Goal: Transaction & Acquisition: Purchase product/service

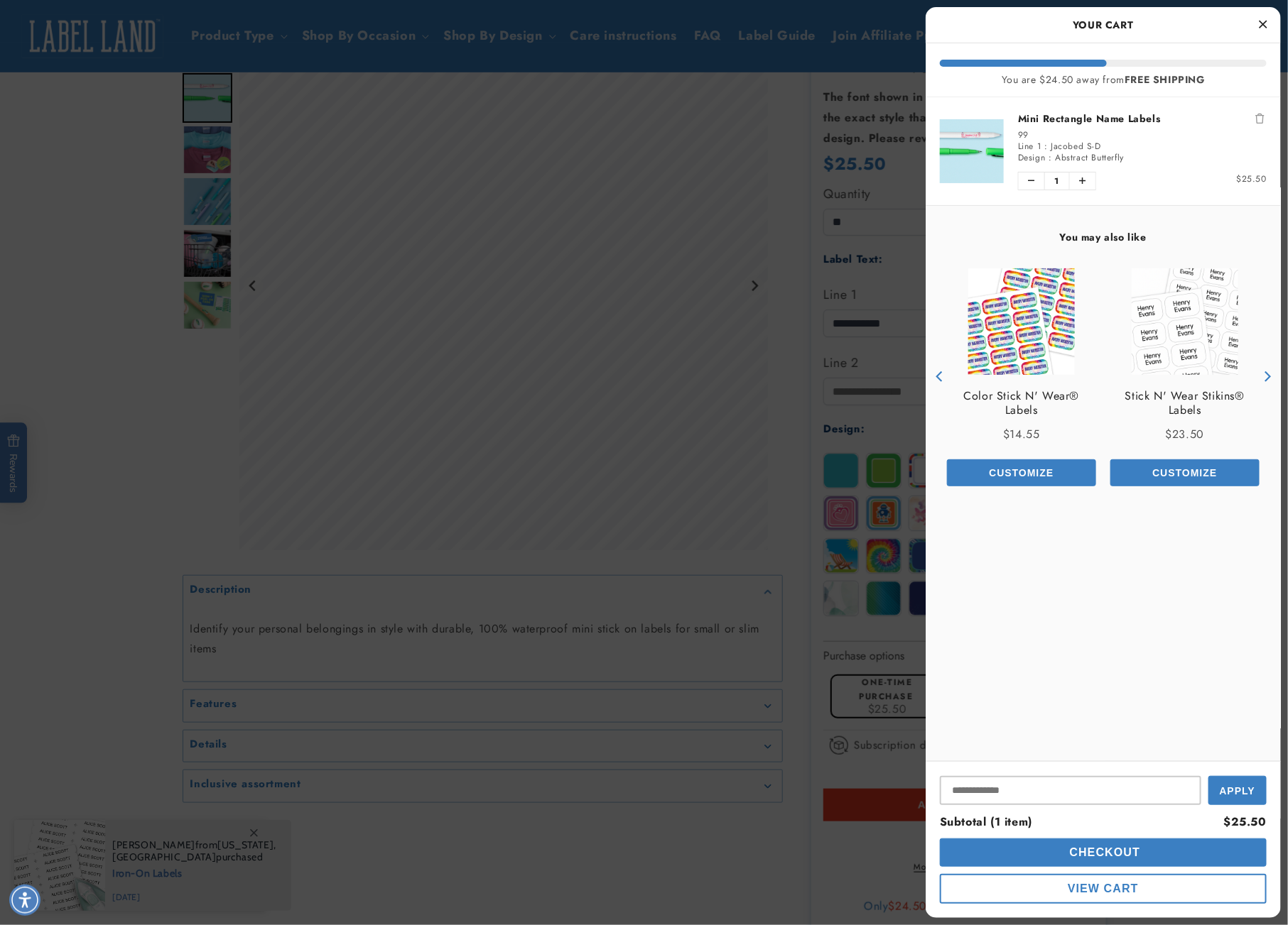
click at [132, 260] on div at bounding box center [644, 462] width 1288 height 925
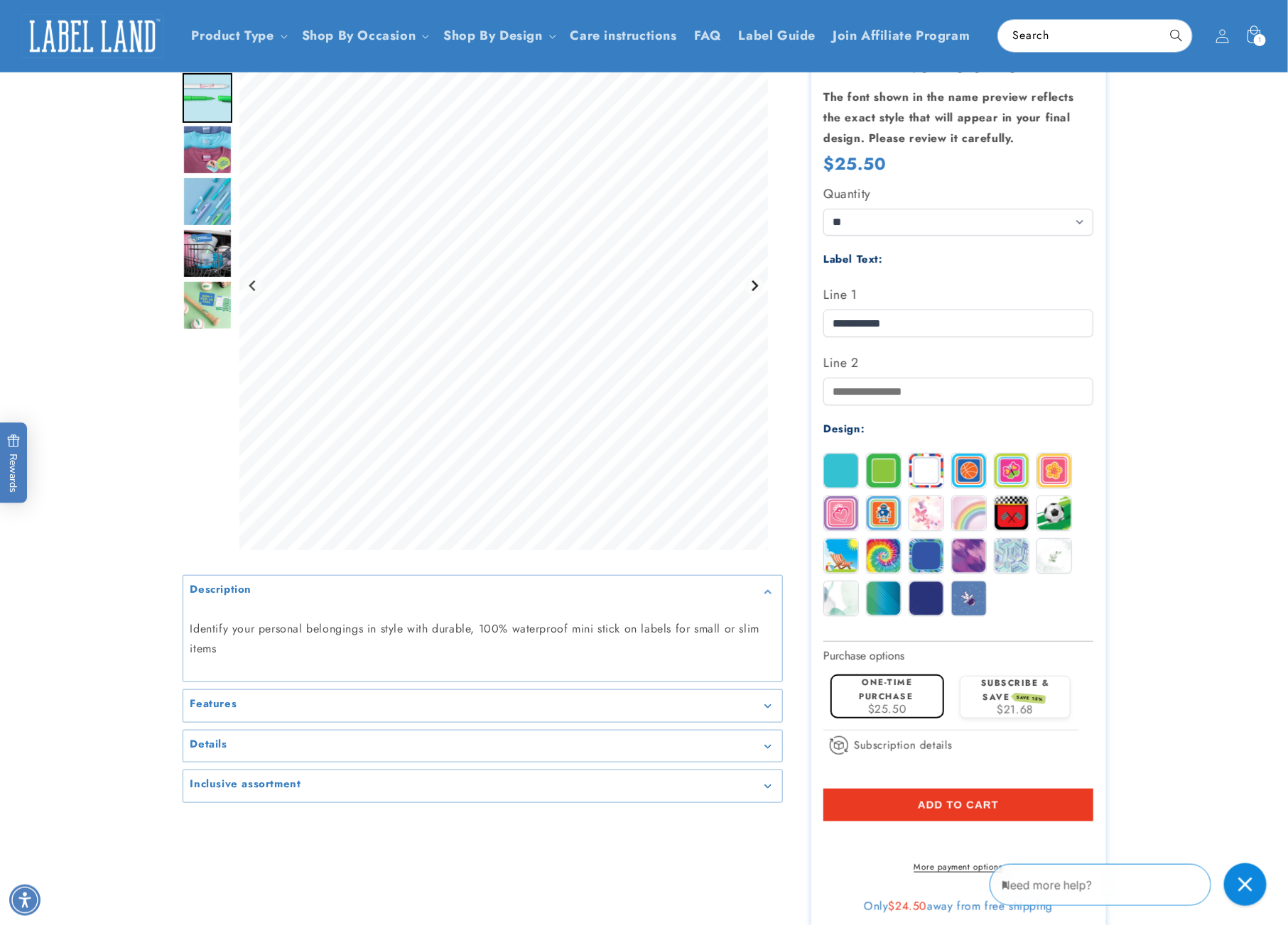
click at [755, 289] on icon "Next slide" at bounding box center [754, 285] width 12 height 12
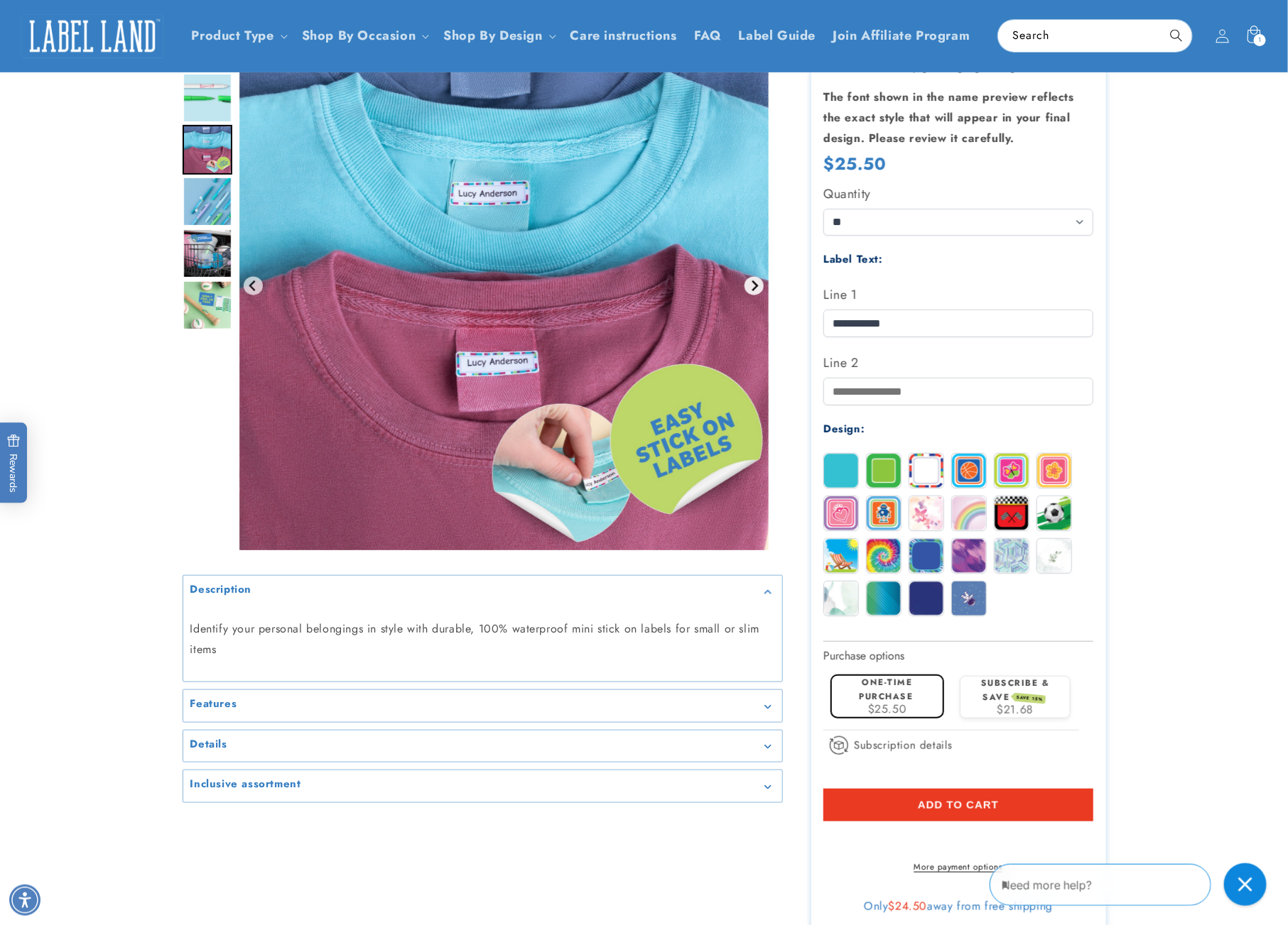
click at [755, 289] on icon "Next slide" at bounding box center [754, 286] width 12 height 12
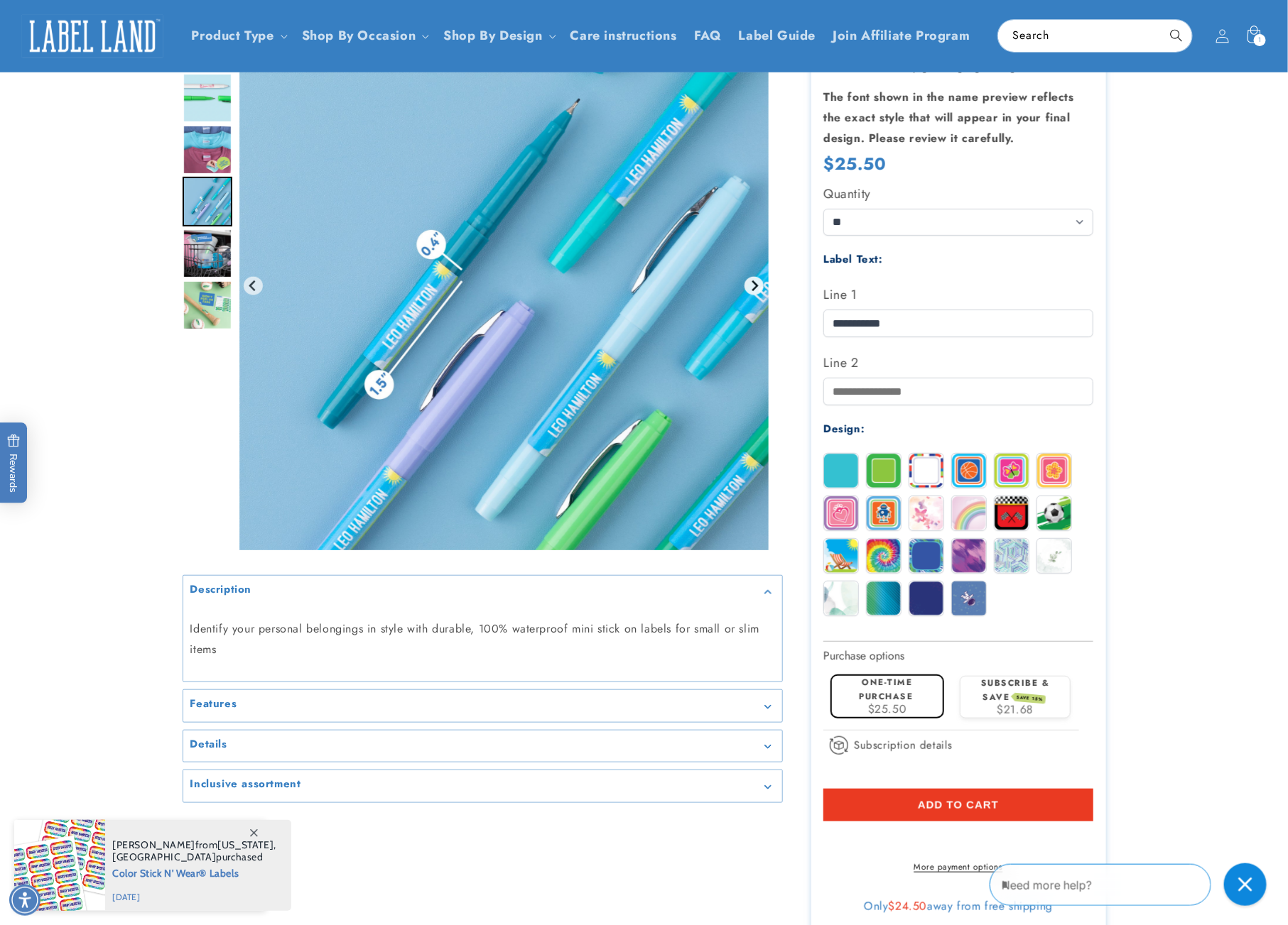
click at [755, 289] on icon "Next slide" at bounding box center [754, 286] width 12 height 12
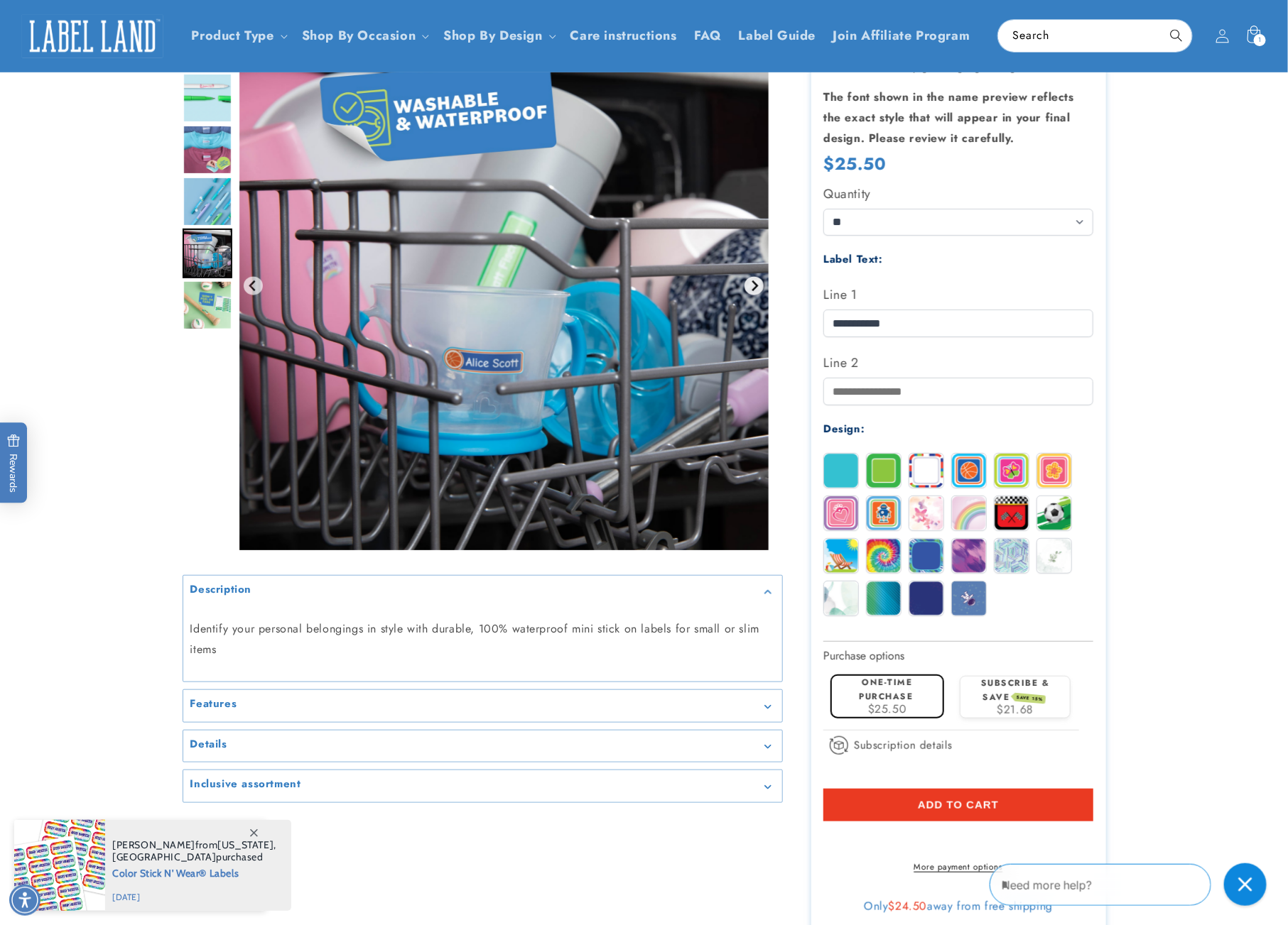
click at [755, 289] on icon "Next slide" at bounding box center [754, 286] width 12 height 12
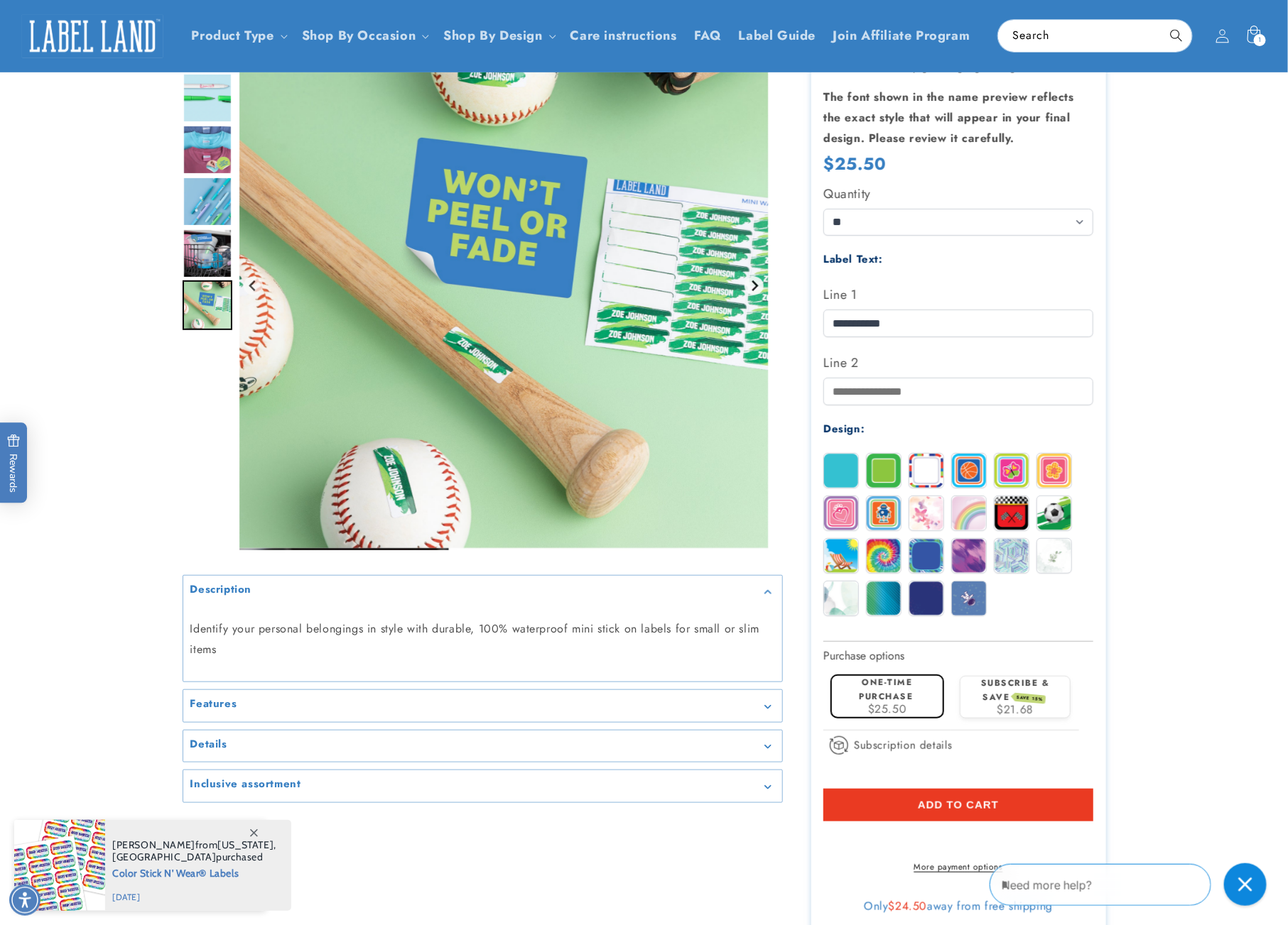
click at [755, 289] on icon "Go to first slide" at bounding box center [754, 286] width 12 height 12
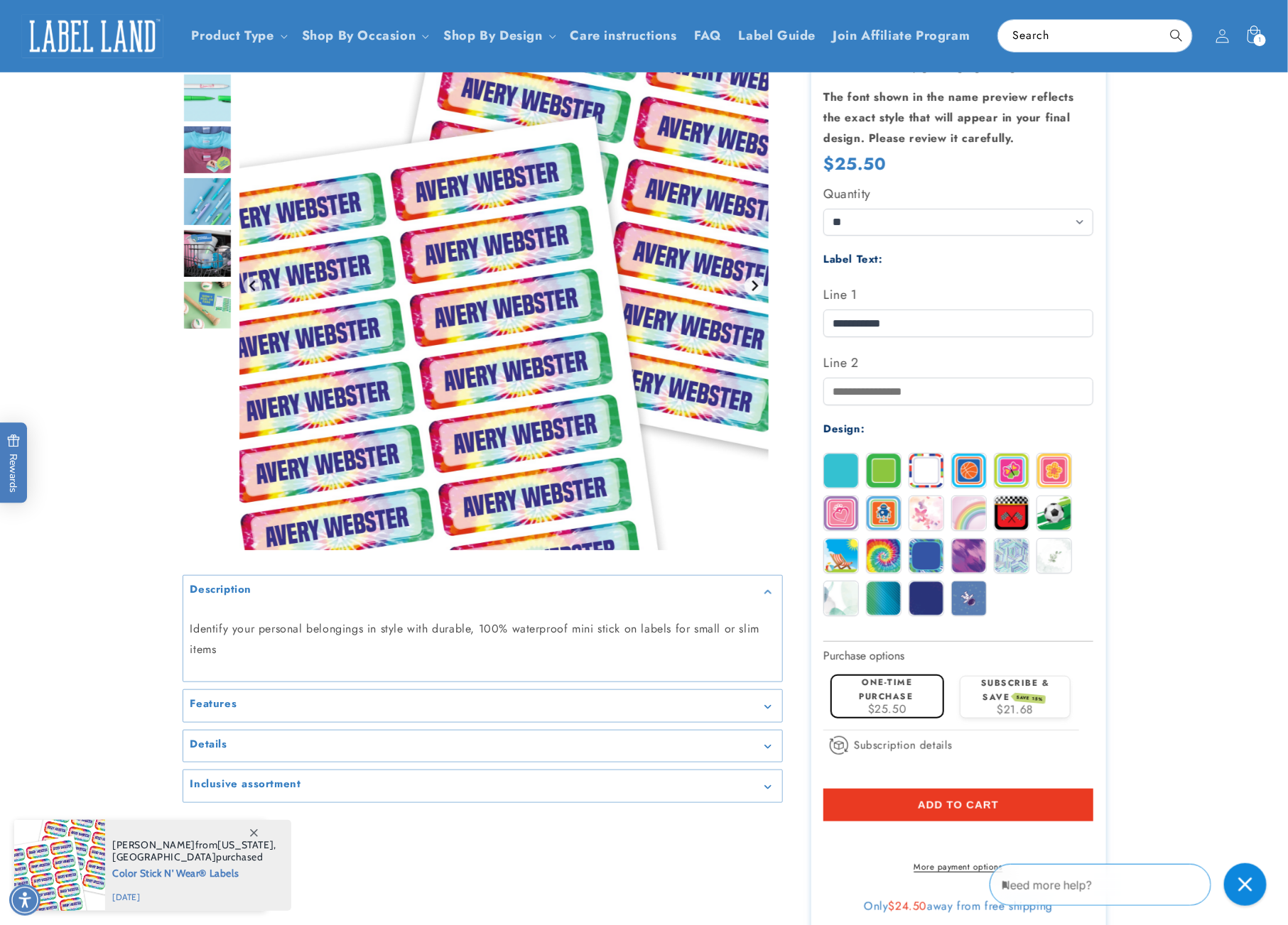
click at [755, 289] on icon "Next slide" at bounding box center [754, 286] width 12 height 12
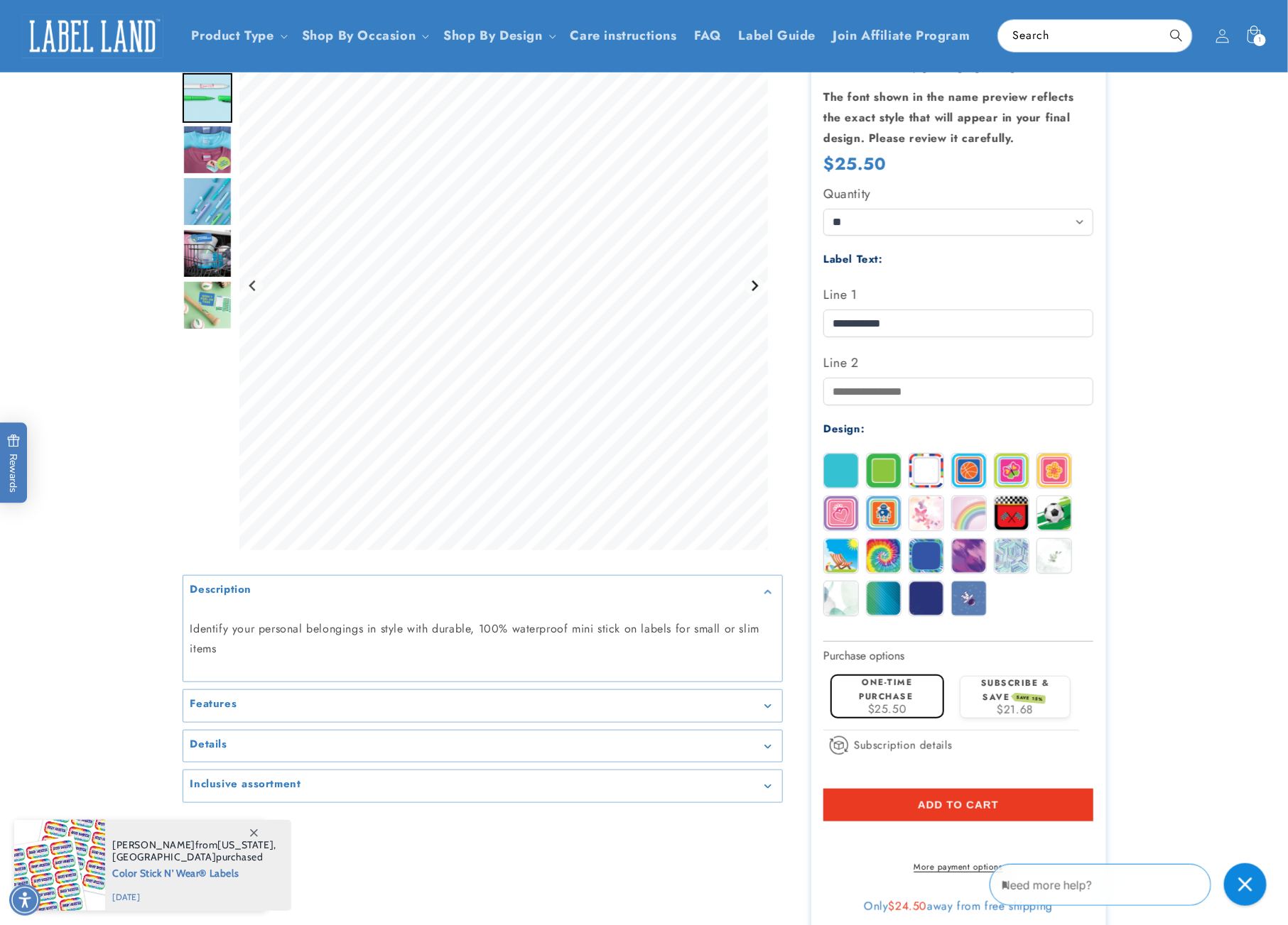
click at [755, 289] on icon "Next slide" at bounding box center [754, 285] width 12 height 12
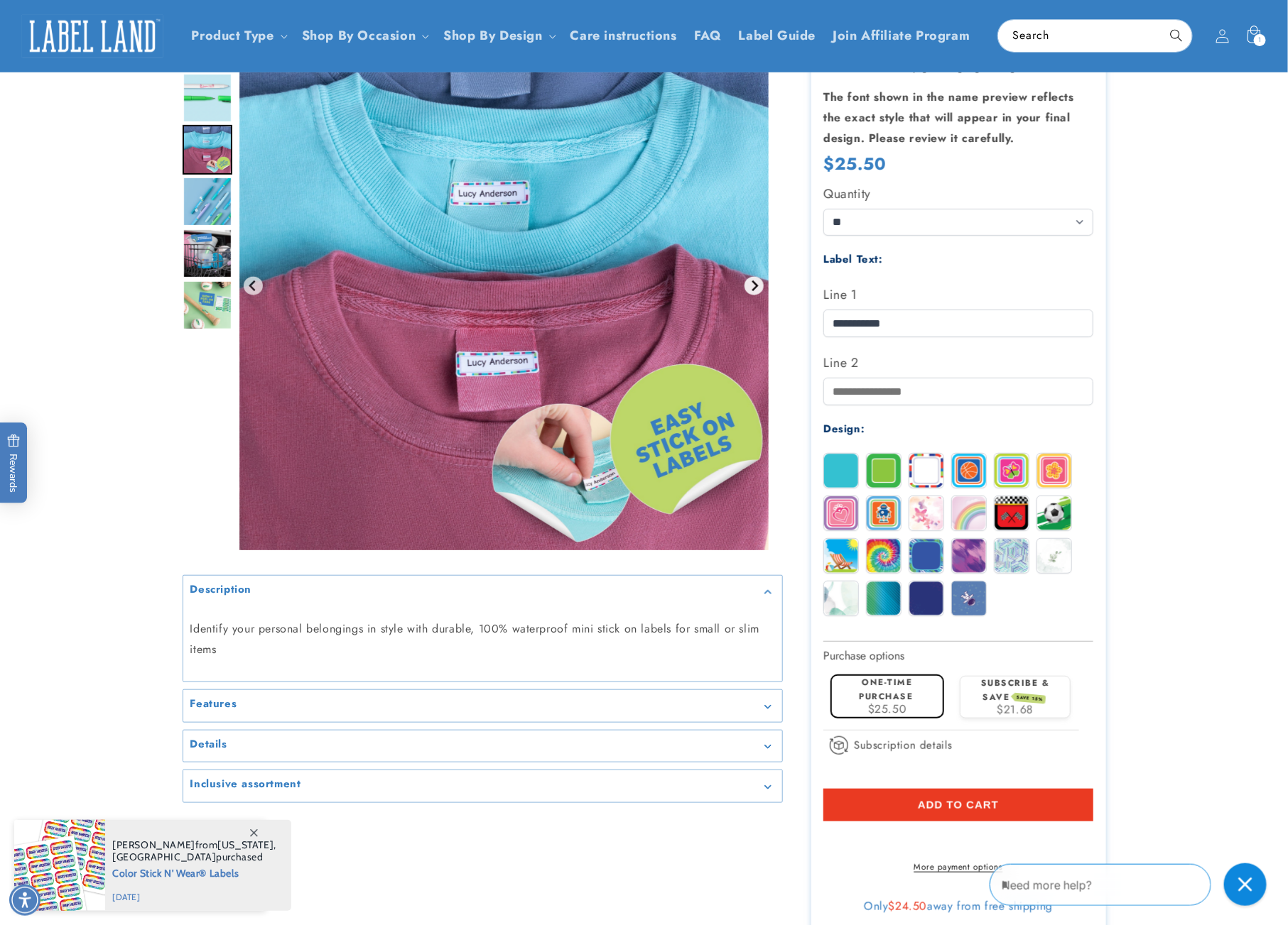
click at [755, 289] on icon "Next slide" at bounding box center [754, 286] width 12 height 12
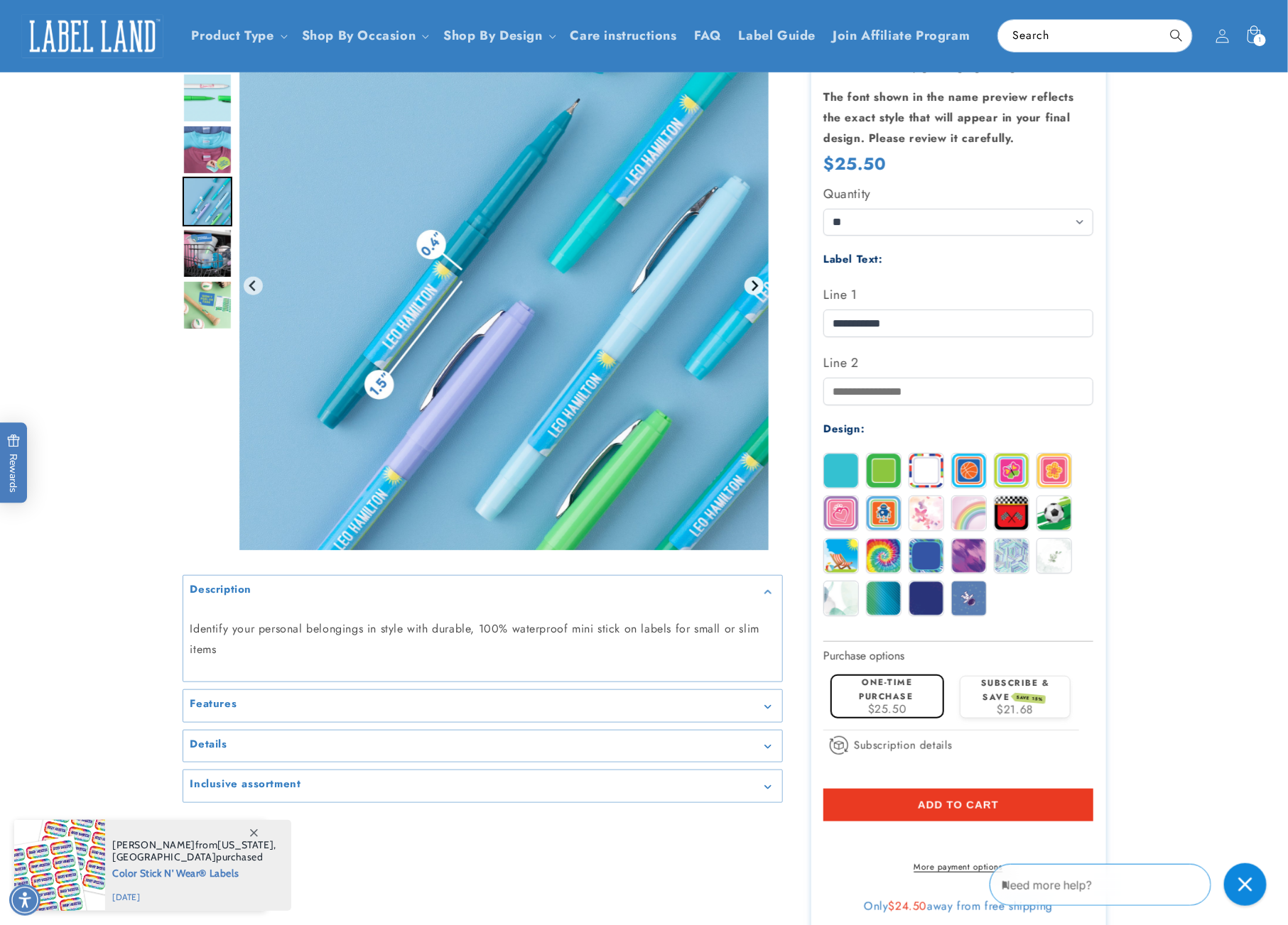
click at [755, 289] on icon "Next slide" at bounding box center [754, 286] width 12 height 12
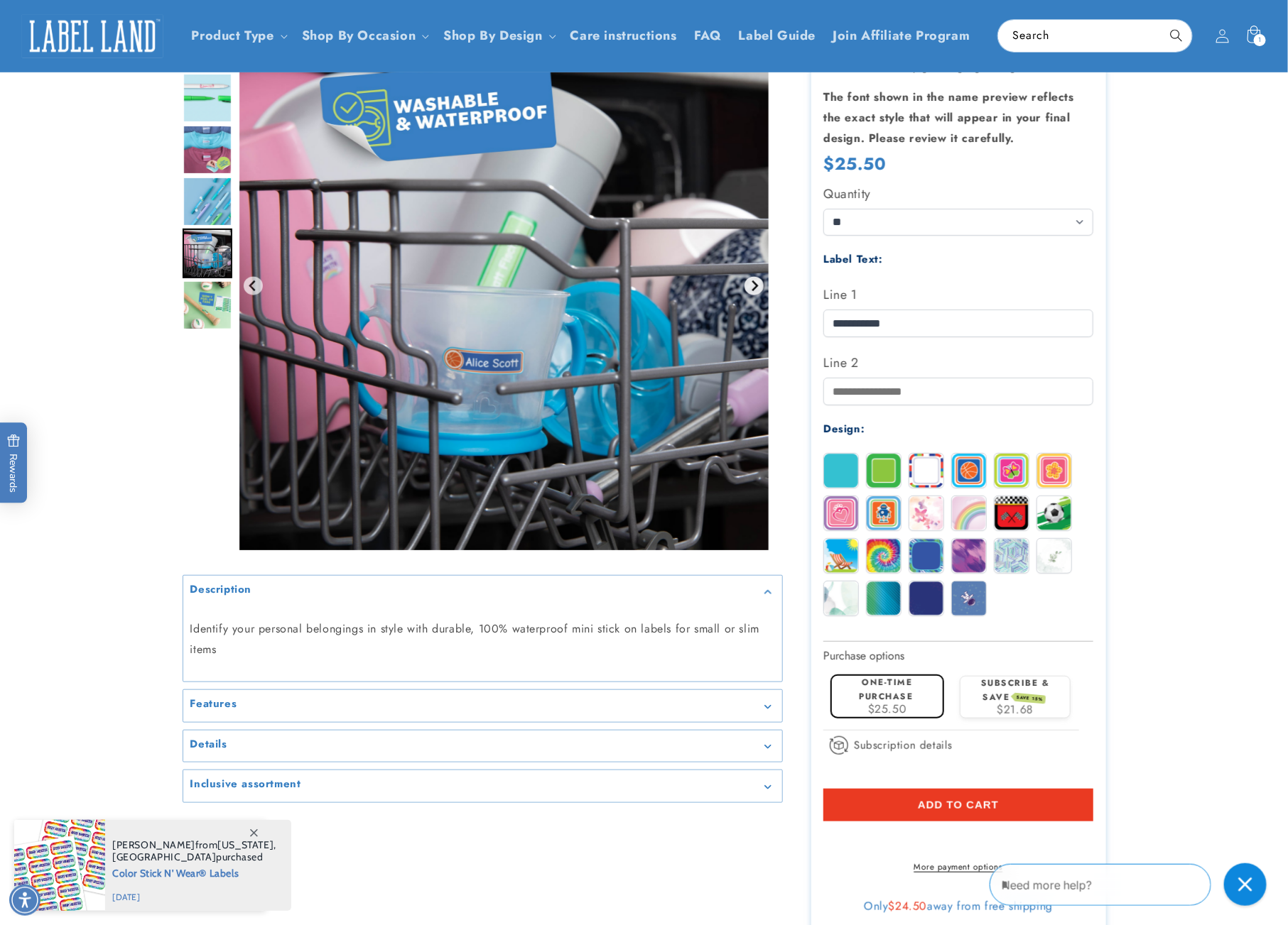
click at [755, 289] on icon "Next slide" at bounding box center [754, 286] width 12 height 12
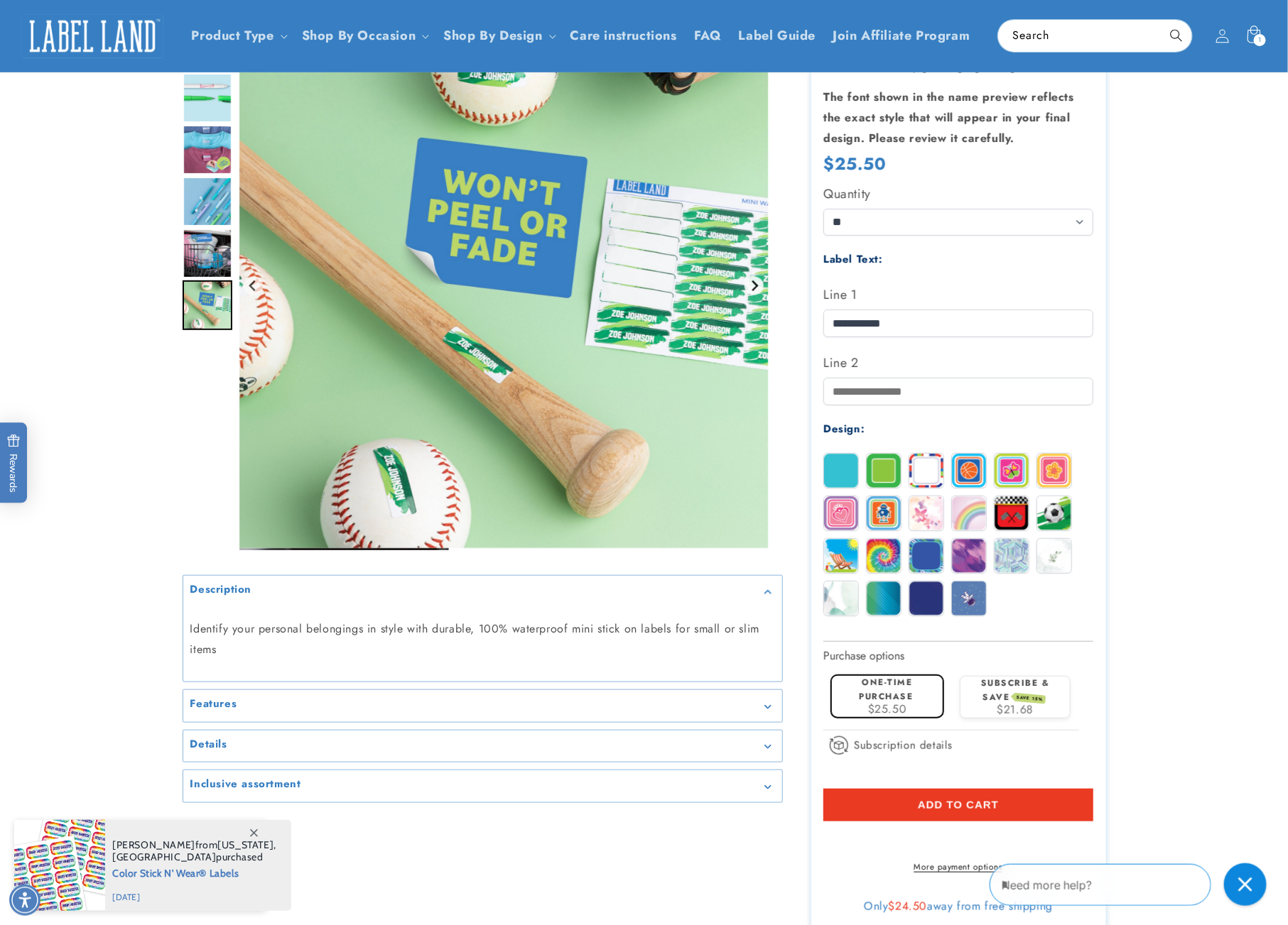
click at [755, 289] on icon "Go to first slide" at bounding box center [754, 286] width 12 height 12
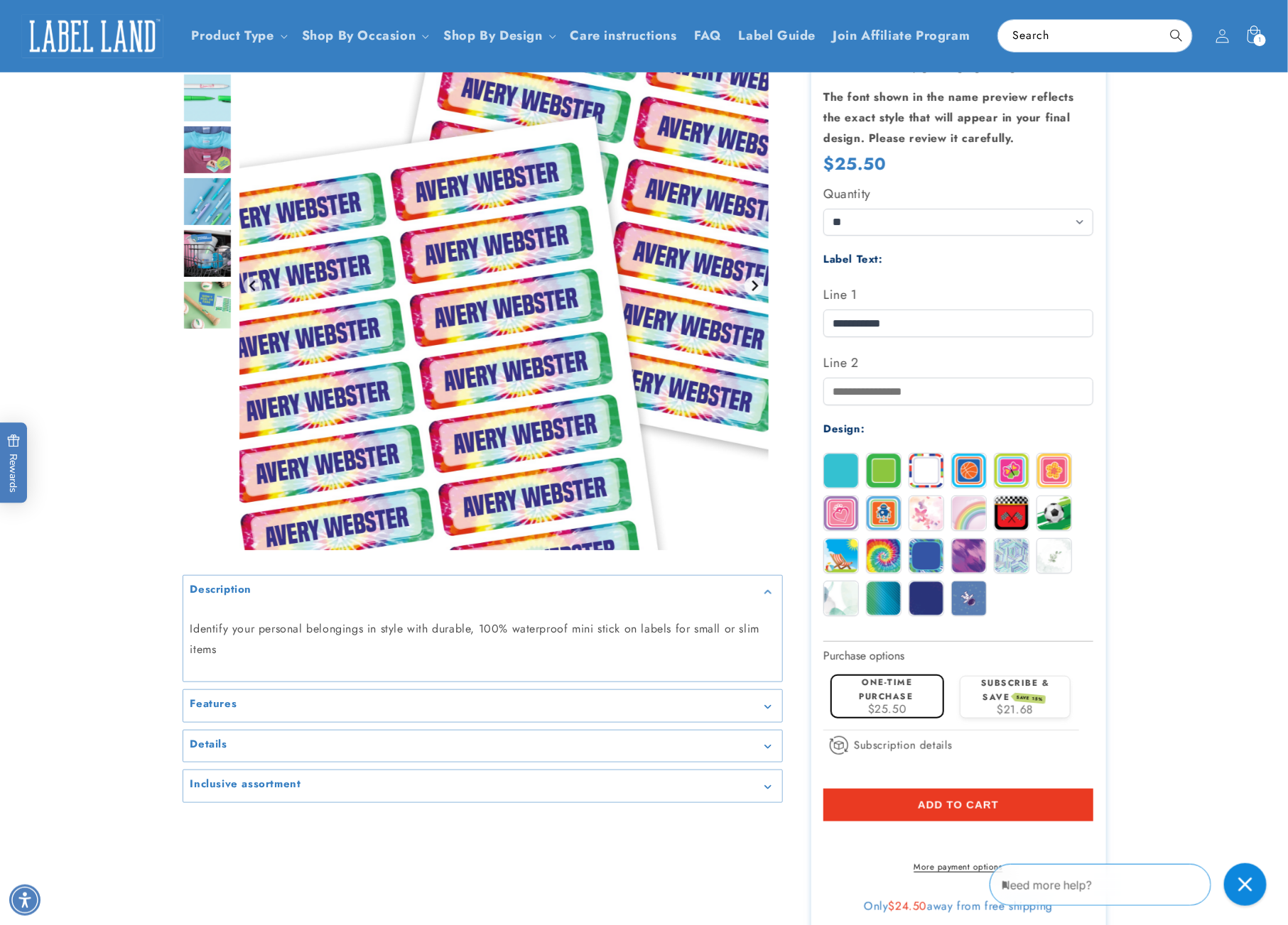
click at [755, 289] on icon "Next slide" at bounding box center [754, 286] width 12 height 12
